Goal: Information Seeking & Learning: Learn about a topic

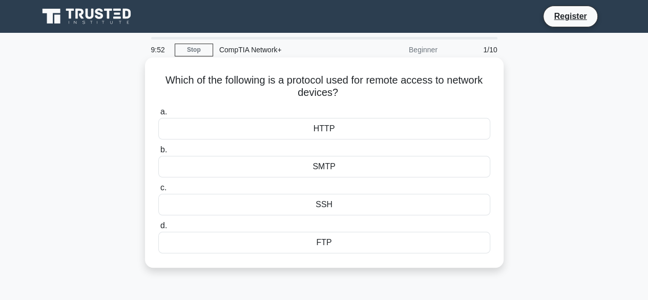
click at [325, 201] on div "SSH" at bounding box center [324, 205] width 332 height 22
click at [158, 191] on input "c. SSH" at bounding box center [158, 187] width 0 height 7
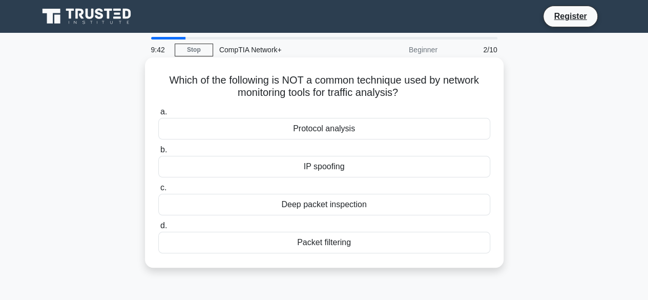
click at [337, 171] on div "IP spoofing" at bounding box center [324, 167] width 332 height 22
click at [158, 153] on input "b. IP spoofing" at bounding box center [158, 150] width 0 height 7
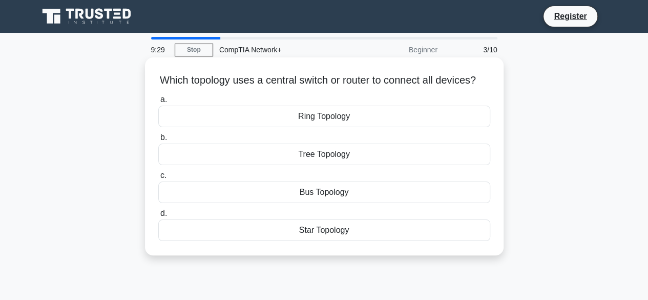
click at [333, 241] on div "Star Topology" at bounding box center [324, 230] width 332 height 22
click at [158, 217] on input "d. Star Topology" at bounding box center [158, 213] width 0 height 7
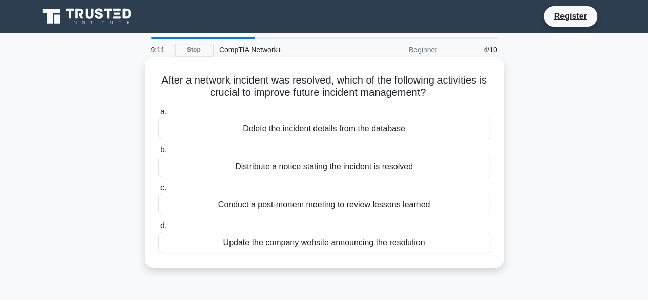
click at [370, 213] on div "Conduct a post-mortem meeting to review lessons learned" at bounding box center [324, 205] width 332 height 22
click at [158, 191] on input "c. Conduct a post-mortem meeting to review lessons learned" at bounding box center [158, 187] width 0 height 7
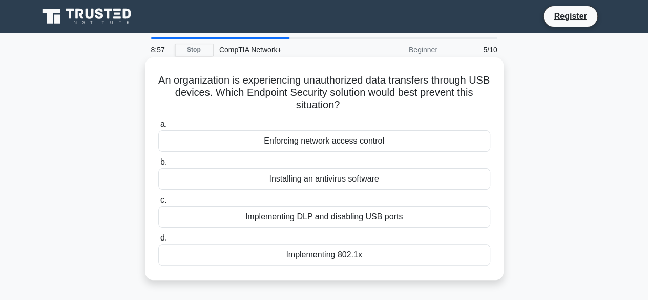
click at [363, 179] on div "Installing an antivirus software" at bounding box center [324, 179] width 332 height 22
click at [158, 165] on input "b. Installing an antivirus software" at bounding box center [158, 162] width 0 height 7
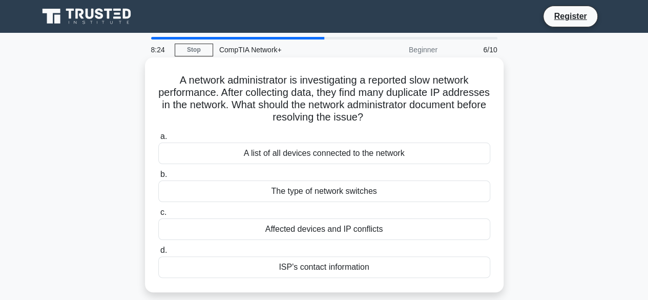
click at [375, 157] on div "A list of all devices connected to the network" at bounding box center [324, 153] width 332 height 22
click at [158, 140] on input "a. A list of all devices connected to the network" at bounding box center [158, 136] width 0 height 7
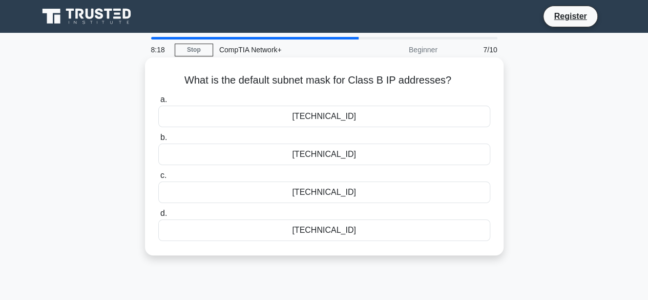
click at [330, 227] on div "255.255.255.0" at bounding box center [324, 230] width 332 height 22
click at [158, 217] on input "d. 255.255.255.0" at bounding box center [158, 213] width 0 height 7
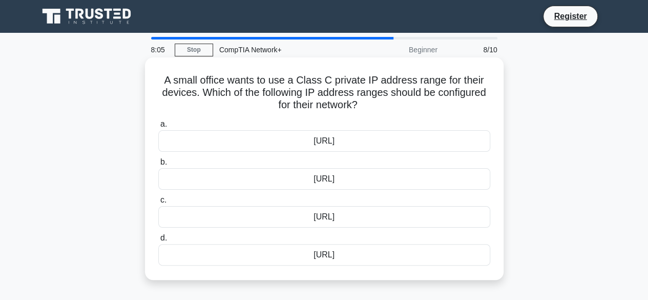
click at [327, 180] on div "192.168.0.0/16" at bounding box center [324, 179] width 332 height 22
click at [158, 165] on input "b. 192.168.0.0/16" at bounding box center [158, 162] width 0 height 7
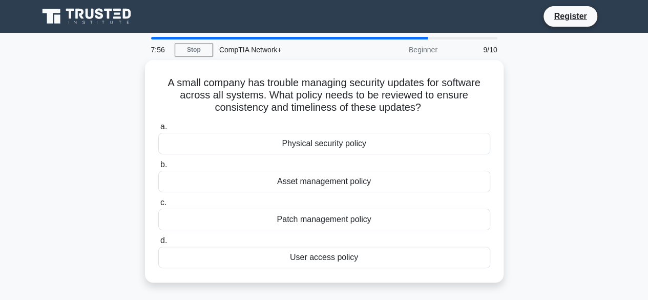
click at [327, 180] on div "Asset management policy" at bounding box center [324, 182] width 332 height 22
click at [158, 168] on input "b. Asset management policy" at bounding box center [158, 164] width 0 height 7
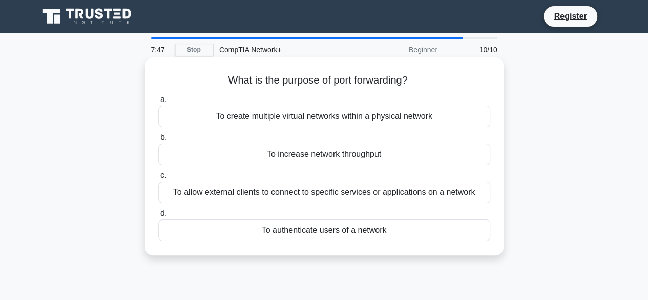
click at [404, 196] on div "To allow external clients to connect to specific services or applications on a …" at bounding box center [324, 192] width 332 height 22
click at [158, 179] on input "c. To allow external clients to connect to specific services or applications on…" at bounding box center [158, 175] width 0 height 7
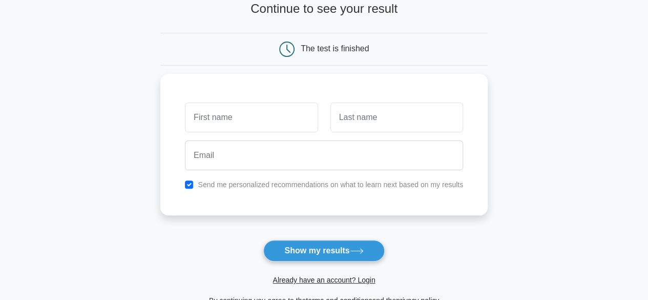
scroll to position [72, 0]
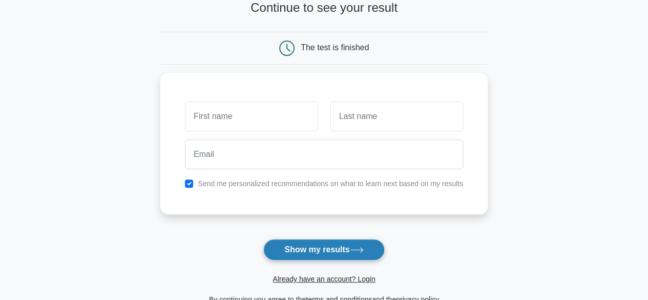
click at [307, 247] on button "Show my results" at bounding box center [323, 250] width 121 height 22
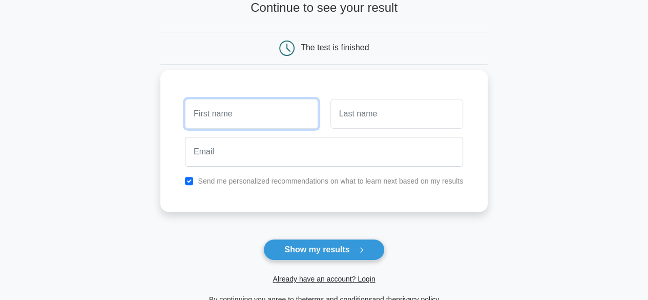
click at [255, 114] on input "text" at bounding box center [251, 114] width 133 height 30
type input "Rohit"
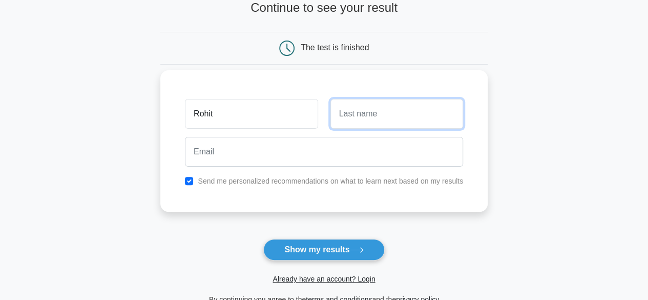
click at [373, 108] on input "text" at bounding box center [396, 114] width 133 height 30
type input "Vishwakarma"
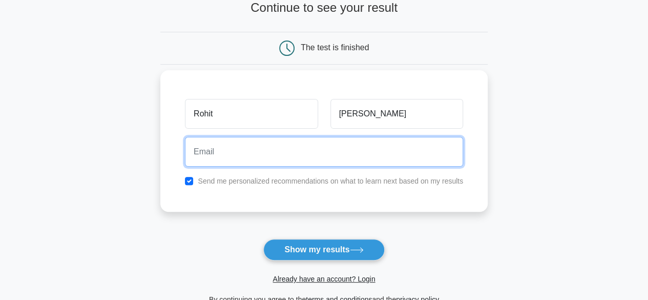
click at [288, 155] on input "email" at bounding box center [324, 152] width 278 height 30
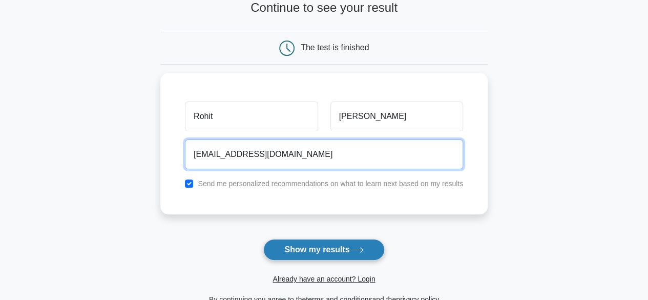
type input "rohit1850510039@gmail.com"
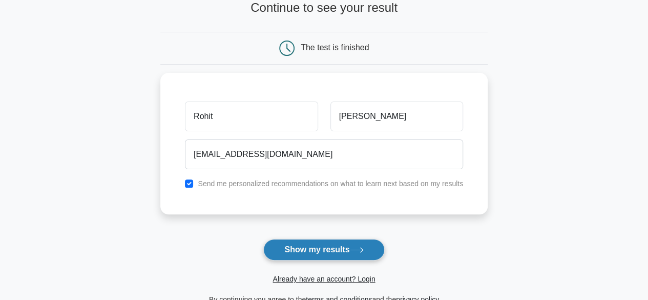
click at [335, 248] on button "Show my results" at bounding box center [323, 250] width 121 height 22
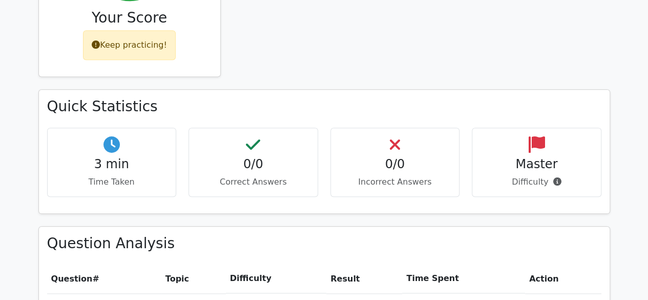
scroll to position [465, 0]
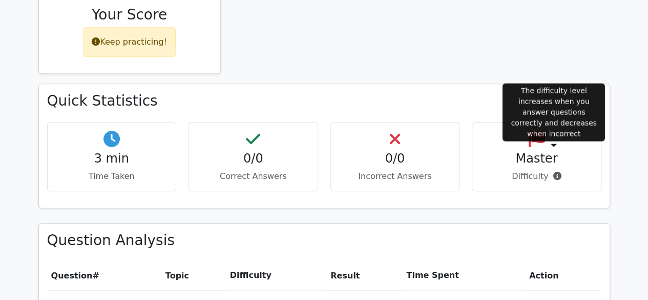
click at [556, 172] on icon at bounding box center [557, 176] width 8 height 8
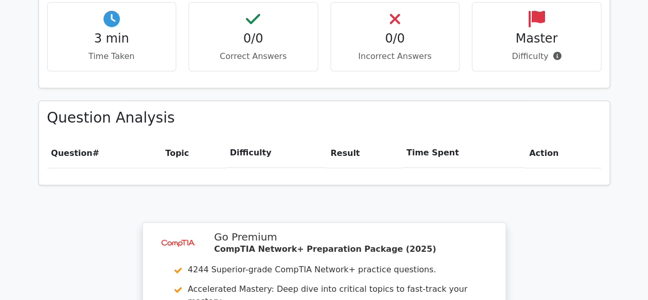
scroll to position [875, 0]
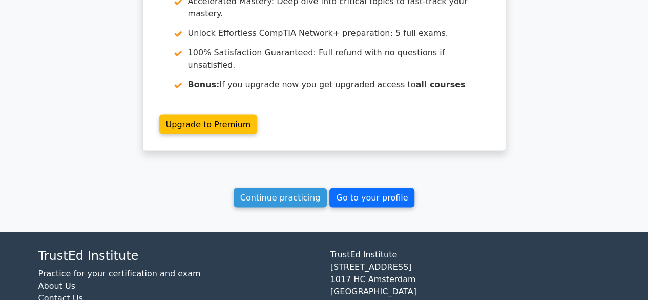
click at [361, 188] on link "Go to your profile" at bounding box center [371, 197] width 85 height 19
